Goal: Task Accomplishment & Management: Use online tool/utility

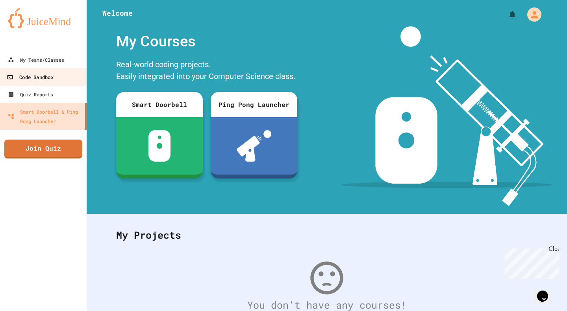
click at [67, 81] on link "Code Sandbox" at bounding box center [43, 77] width 89 height 18
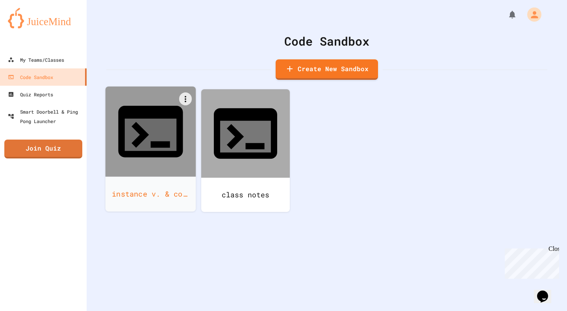
click at [146, 119] on icon at bounding box center [151, 135] width 52 height 32
